Goal: Information Seeking & Learning: Learn about a topic

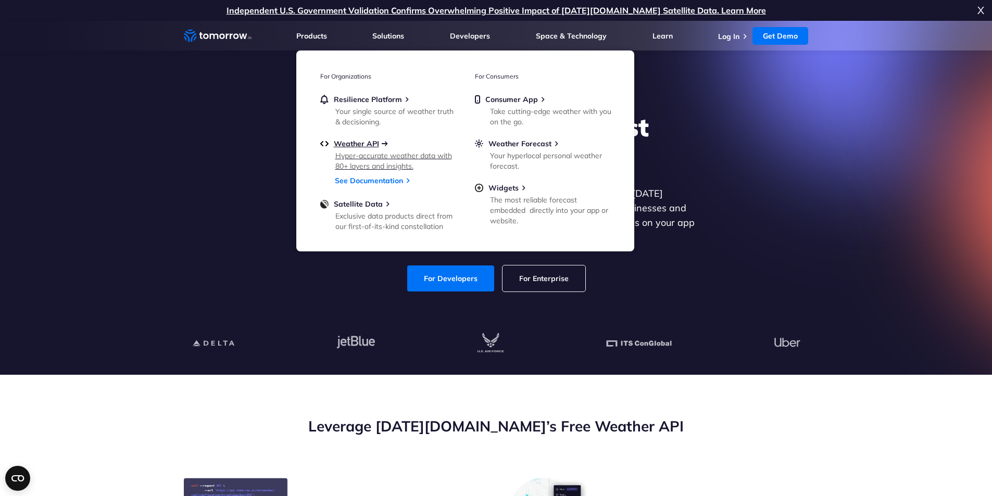
click at [348, 143] on span "Weather API" at bounding box center [356, 143] width 45 height 9
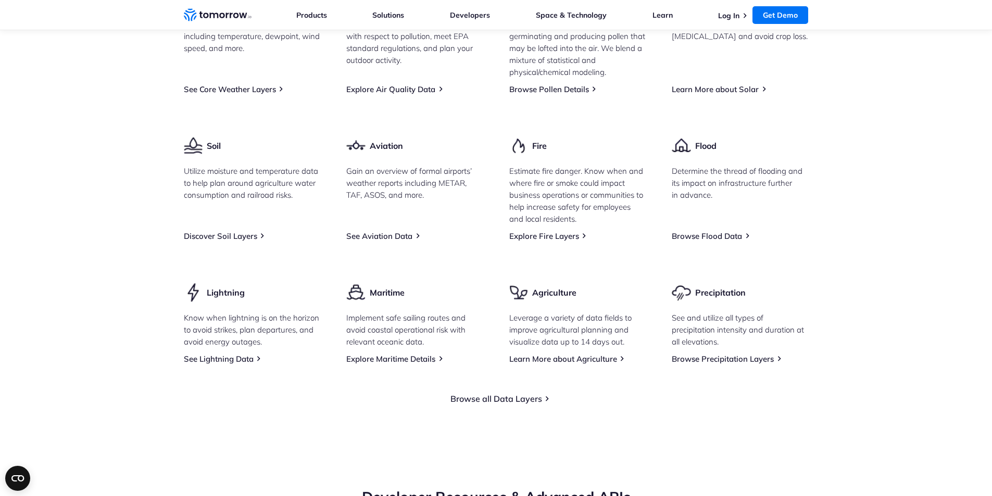
scroll to position [1355, 0]
